Goal: Find specific page/section: Find specific page/section

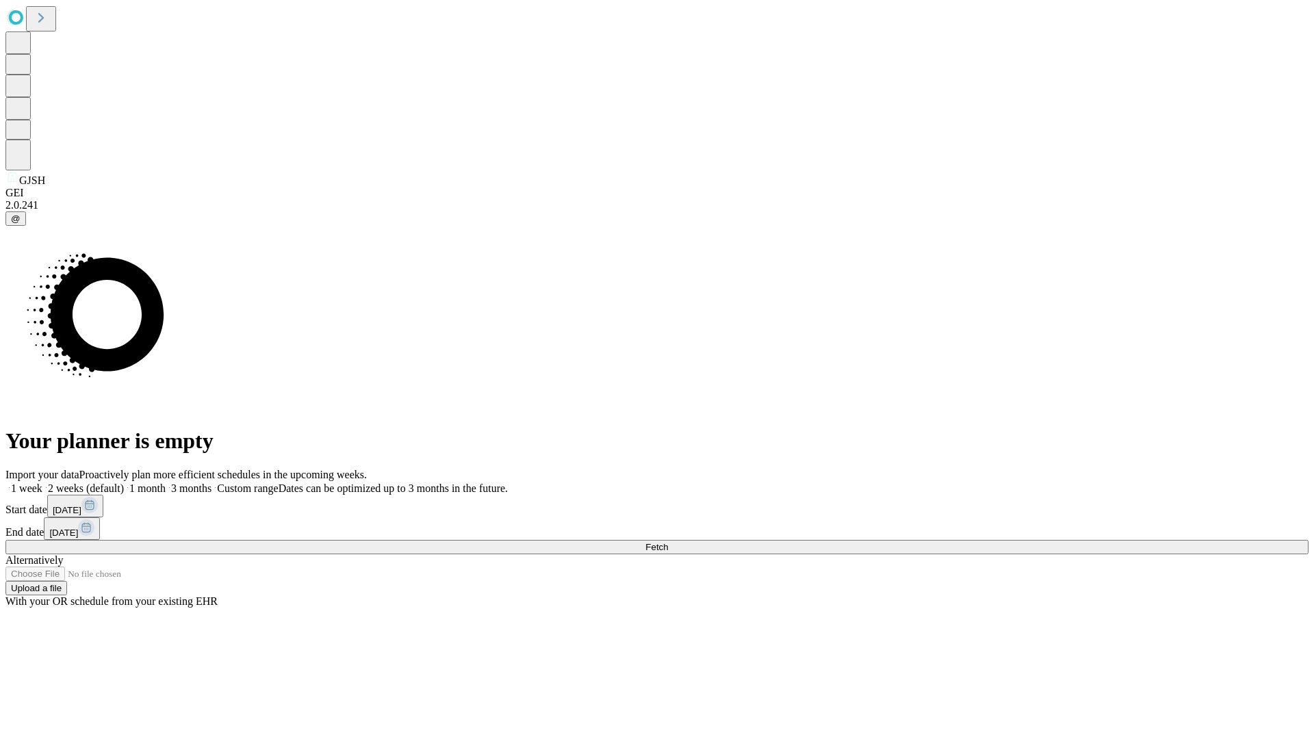
click at [668, 542] on span "Fetch" at bounding box center [656, 547] width 23 height 10
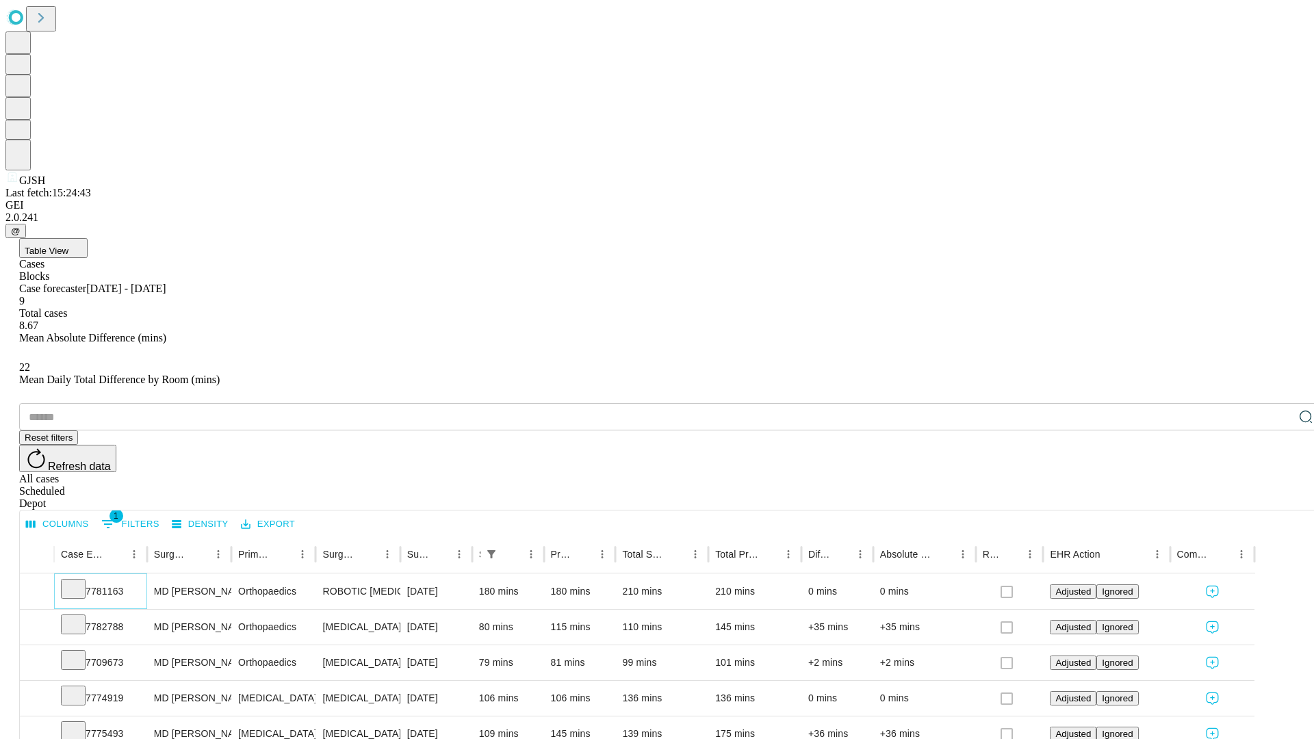
click at [80, 581] on icon at bounding box center [73, 588] width 14 height 14
